Goal: Navigation & Orientation: Understand site structure

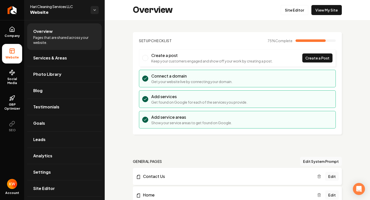
click at [149, 56] on div "Create a post Keep your customers engaged and show off your work by creating a …" at bounding box center [207, 58] width 130 height 11
click at [145, 58] on span "Main content area" at bounding box center [145, 58] width 6 height 6
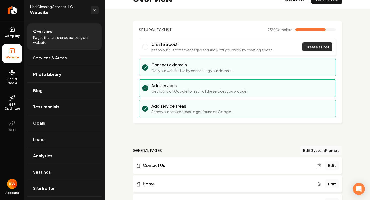
click at [305, 47] on link "Create a Post" at bounding box center [317, 46] width 30 height 9
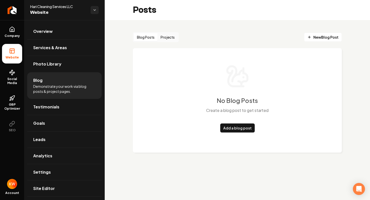
click at [14, 52] on icon at bounding box center [12, 51] width 6 height 6
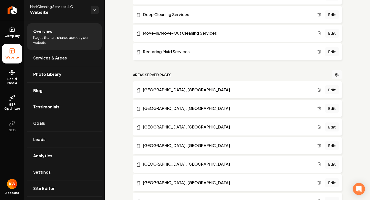
scroll to position [257, 0]
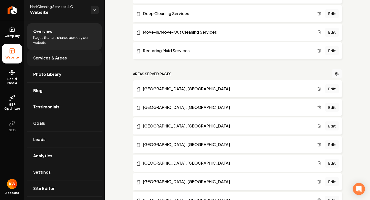
click at [52, 61] on link "Services & Areas" at bounding box center [64, 58] width 74 height 16
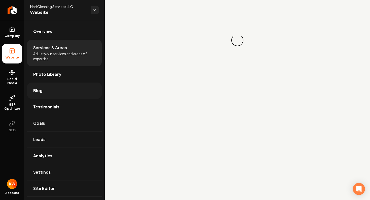
click at [58, 83] on link "Blog" at bounding box center [64, 91] width 74 height 16
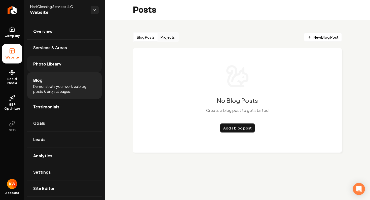
click at [59, 71] on link "Photo Library" at bounding box center [64, 64] width 74 height 16
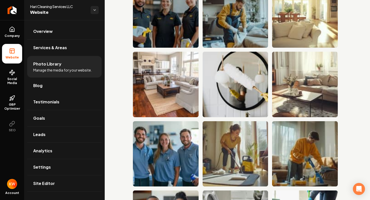
scroll to position [816, 0]
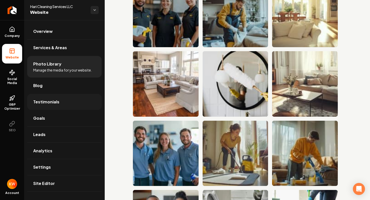
click at [56, 103] on span "Testimonials" at bounding box center [46, 102] width 26 height 6
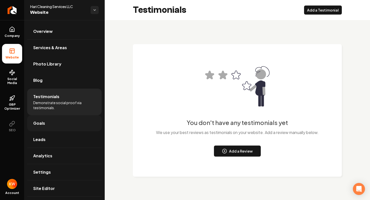
click at [62, 121] on link "Goals" at bounding box center [64, 123] width 74 height 16
